Goal: Task Accomplishment & Management: Complete application form

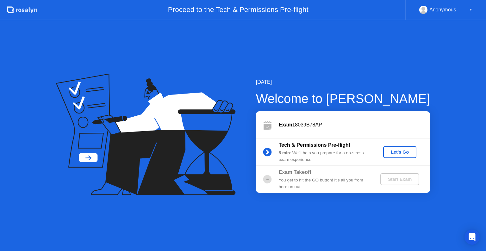
click at [391, 157] on button "Let's Go" at bounding box center [399, 152] width 33 height 12
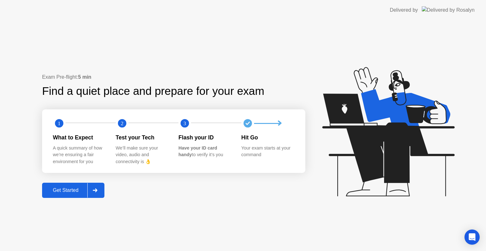
click at [59, 188] on div "Get Started" at bounding box center [65, 190] width 43 height 6
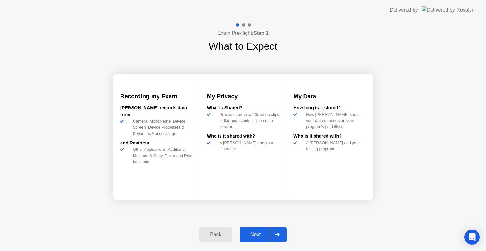
click at [257, 240] on button "Next" at bounding box center [262, 234] width 47 height 15
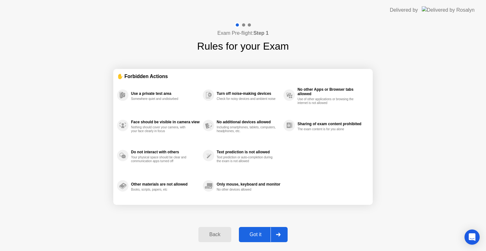
click at [257, 240] on button "Got it" at bounding box center [263, 234] width 49 height 15
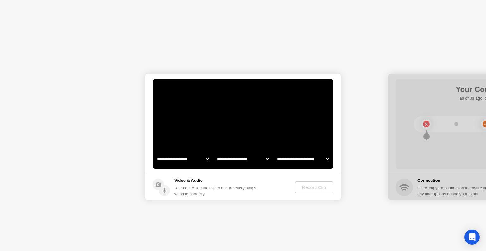
select select "**********"
select select "*******"
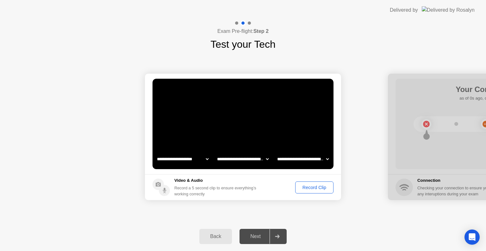
click at [313, 187] on div "Record Clip" at bounding box center [314, 187] width 34 height 5
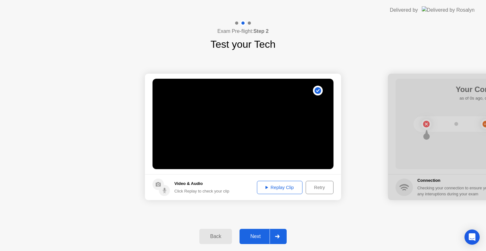
click at [255, 238] on div "Next" at bounding box center [255, 237] width 28 height 6
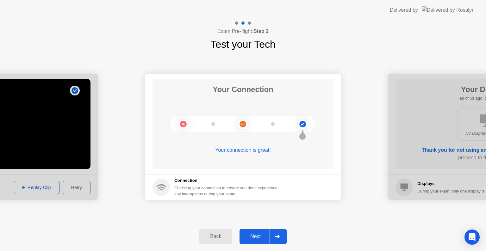
click at [253, 235] on div "Next" at bounding box center [255, 237] width 28 height 6
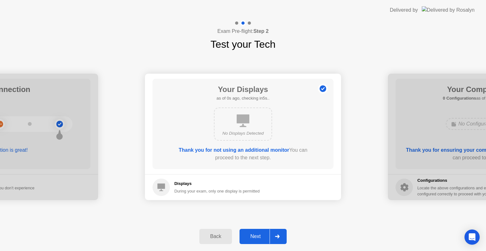
click at [253, 235] on div "Next" at bounding box center [255, 237] width 28 height 6
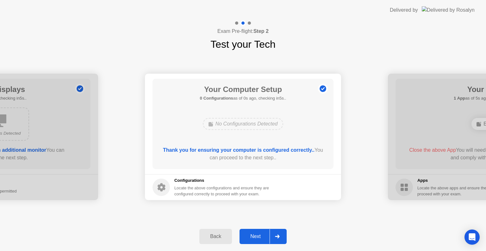
click at [253, 235] on div "Next" at bounding box center [255, 237] width 28 height 6
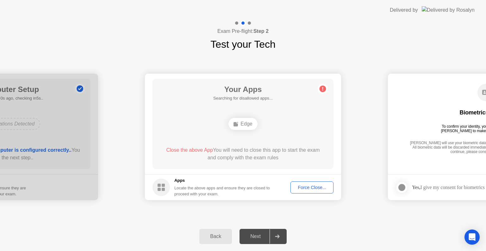
drag, startPoint x: 305, startPoint y: 181, endPoint x: 307, endPoint y: 189, distance: 9.1
click at [307, 189] on footer "Apps Locate the above apps and ensure they are closed to proceed with your exam…" at bounding box center [243, 187] width 196 height 26
click at [307, 189] on div "Force Close..." at bounding box center [311, 187] width 39 height 5
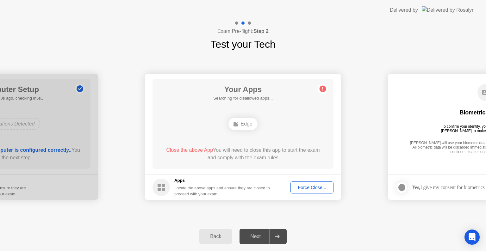
click at [309, 185] on div "Force Close..." at bounding box center [311, 187] width 39 height 5
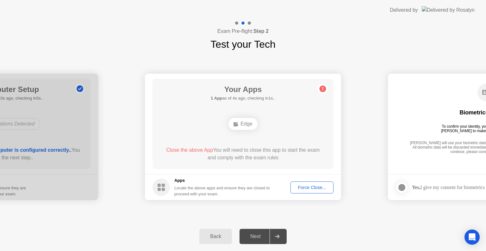
click at [300, 191] on button "Force Close..." at bounding box center [311, 187] width 43 height 12
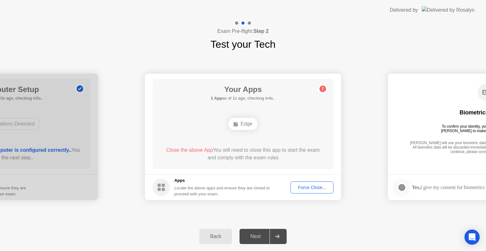
click at [312, 189] on div "Force Close..." at bounding box center [311, 187] width 39 height 5
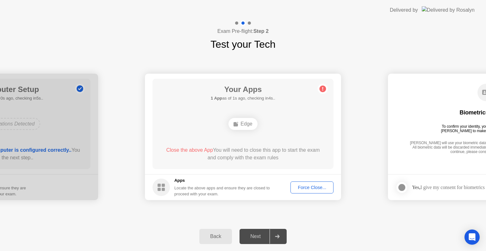
click at [313, 187] on div "Force Close..." at bounding box center [311, 187] width 39 height 5
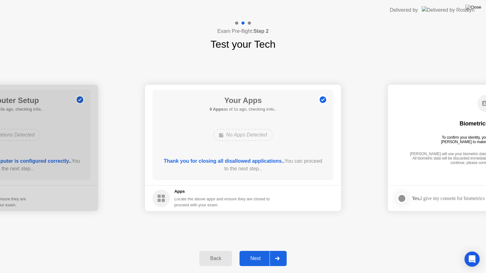
click at [253, 251] on div "Next" at bounding box center [255, 259] width 28 height 6
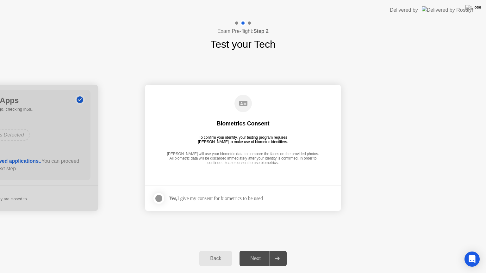
click at [156, 200] on div at bounding box center [159, 199] width 8 height 8
click at [255, 251] on div "Next" at bounding box center [255, 259] width 28 height 6
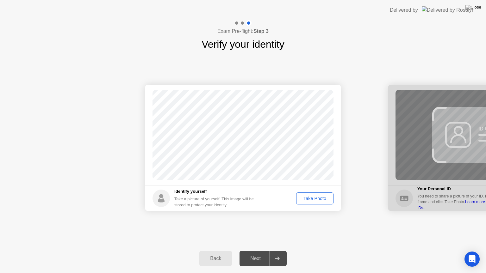
click at [309, 199] on div "Take Photo" at bounding box center [314, 198] width 33 height 5
click at [250, 251] on div "Next" at bounding box center [255, 259] width 28 height 6
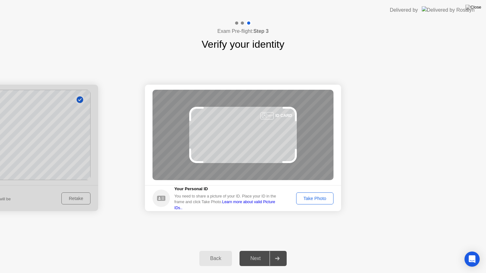
click at [304, 190] on footer "Your Personal ID You need to share a picture of your ID. Place your ID in the f…" at bounding box center [243, 198] width 196 height 26
click at [310, 198] on div "Take Photo" at bounding box center [314, 198] width 33 height 5
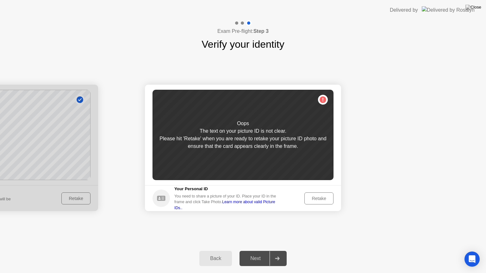
click at [317, 201] on div "Retake" at bounding box center [318, 198] width 25 height 5
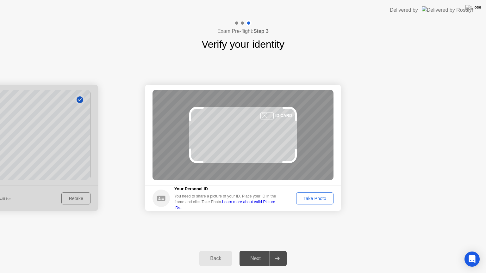
click at [317, 201] on div "Take Photo" at bounding box center [314, 198] width 33 height 5
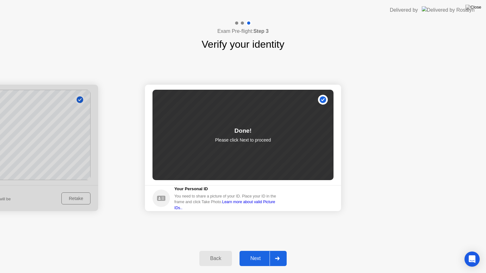
click at [256, 251] on div "Next" at bounding box center [255, 259] width 28 height 6
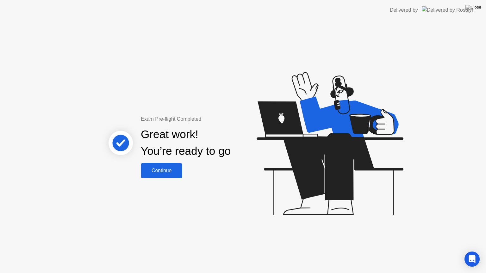
click at [172, 168] on div "Continue" at bounding box center [162, 171] width 38 height 6
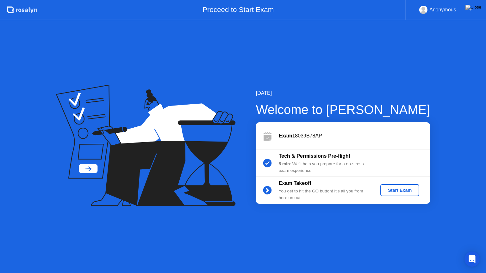
click at [398, 193] on div "Start Exam" at bounding box center [400, 190] width 34 height 5
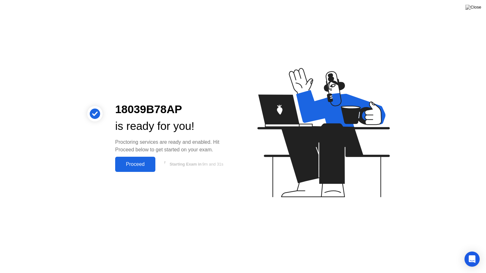
click at [138, 165] on div "Proceed" at bounding box center [135, 165] width 36 height 6
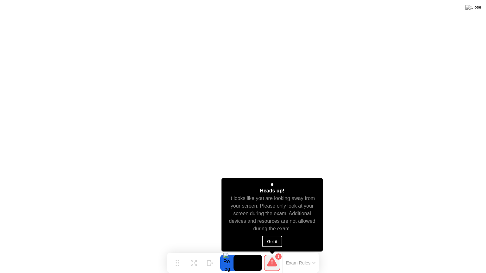
click at [265, 239] on button "Got it" at bounding box center [272, 241] width 20 height 11
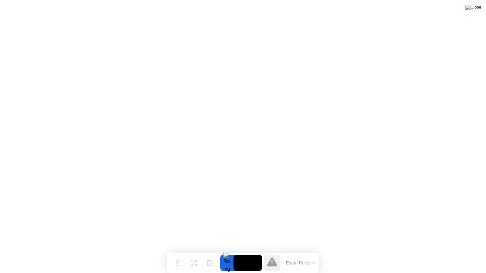
click at [478, 8] on img at bounding box center [473, 7] width 16 height 5
click at [479, 8] on img at bounding box center [473, 7] width 16 height 5
